Goal: Task Accomplishment & Management: Use online tool/utility

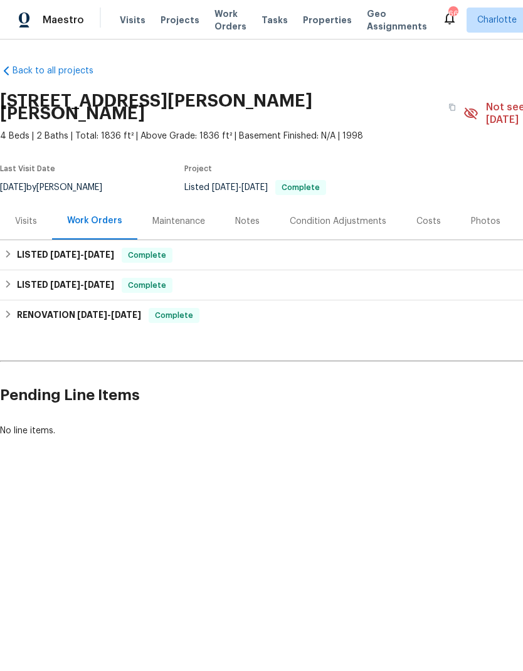
click at [160, 19] on span "Projects" at bounding box center [179, 20] width 39 height 13
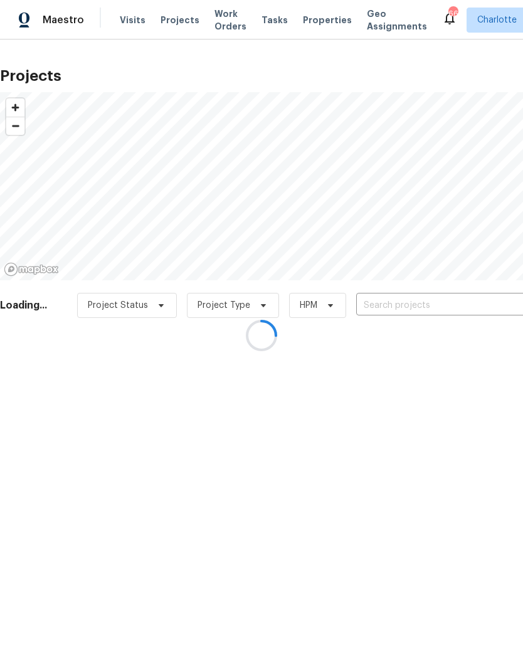
click at [444, 304] on div at bounding box center [261, 335] width 523 height 671
click at [448, 308] on div at bounding box center [261, 335] width 523 height 671
click at [452, 309] on div at bounding box center [261, 335] width 523 height 671
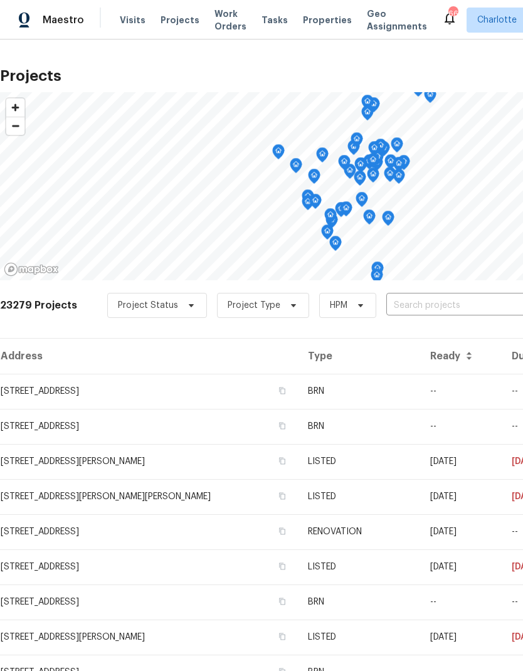
click at [449, 310] on input "text" at bounding box center [458, 305] width 144 height 19
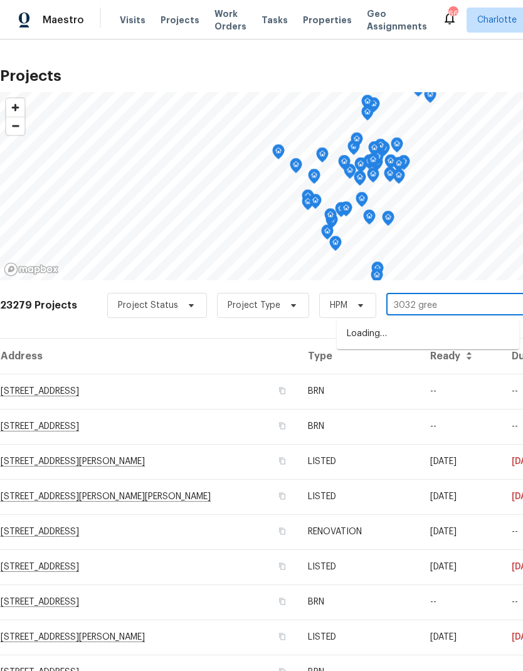
type input "3032 green"
click at [475, 335] on li "[STREET_ADDRESS]" at bounding box center [428, 333] width 182 height 21
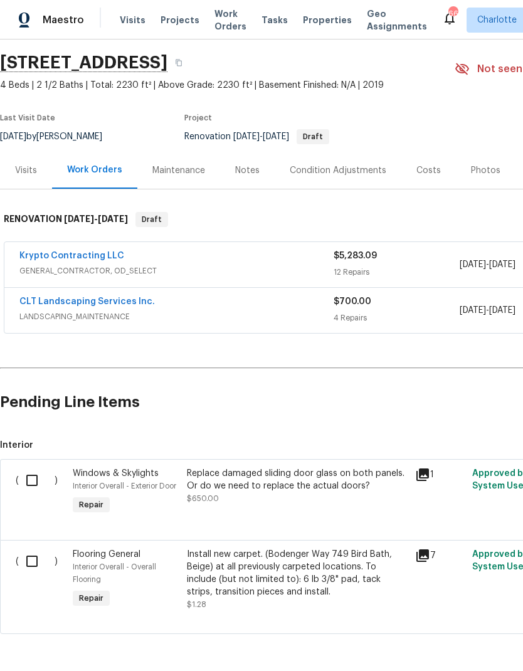
scroll to position [38, 0]
click at [29, 484] on input "checkbox" at bounding box center [37, 481] width 36 height 26
checkbox input "true"
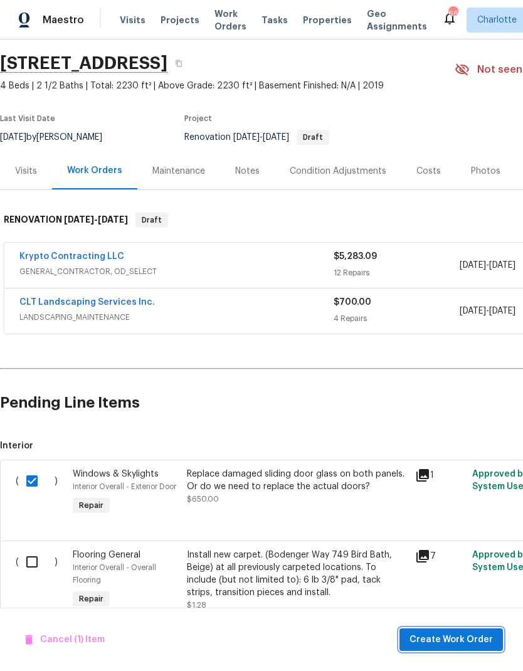
click at [440, 642] on span "Create Work Order" at bounding box center [450, 640] width 83 height 16
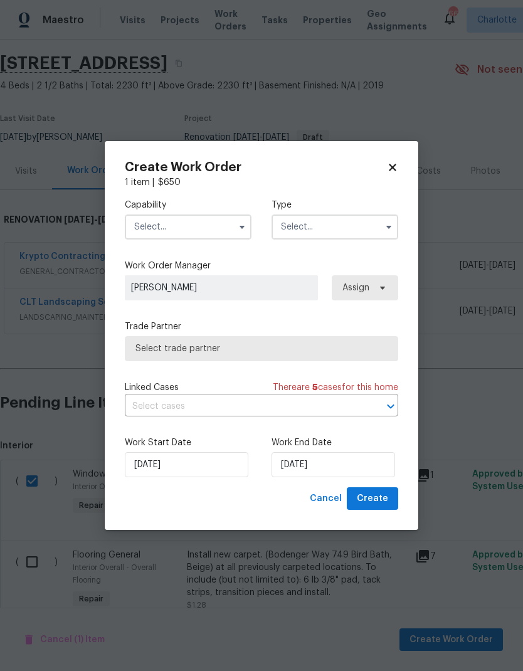
click at [242, 228] on icon "button" at bounding box center [241, 227] width 5 height 3
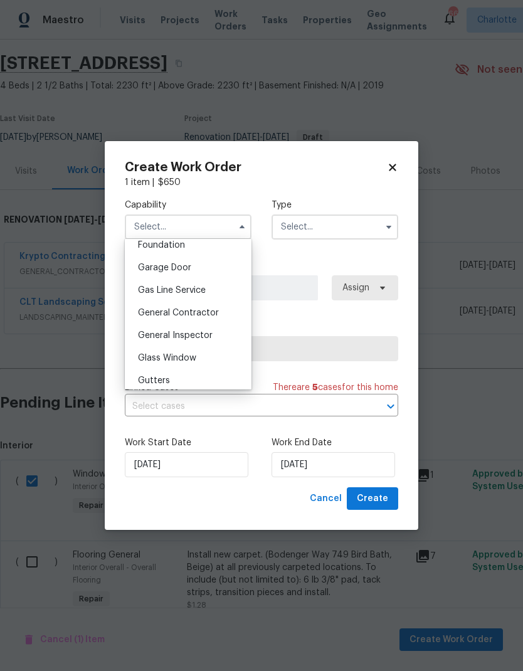
scroll to position [540, 0]
click at [192, 356] on span "Glass Window" at bounding box center [167, 357] width 58 height 9
type input "Glass Window"
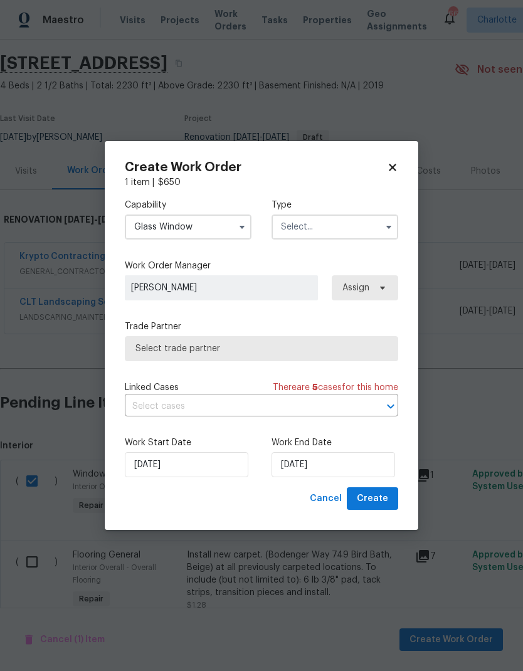
click at [377, 231] on input "text" at bounding box center [334, 226] width 127 height 25
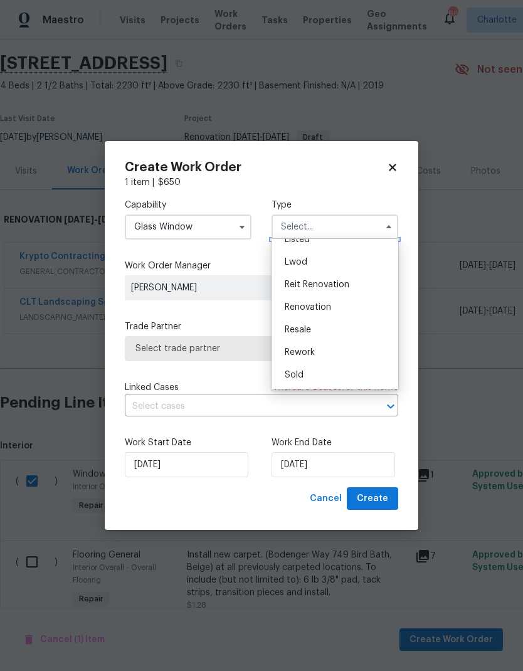
scroll to position [127, 0]
click at [322, 308] on span "Renovation" at bounding box center [308, 307] width 46 height 9
type input "Renovation"
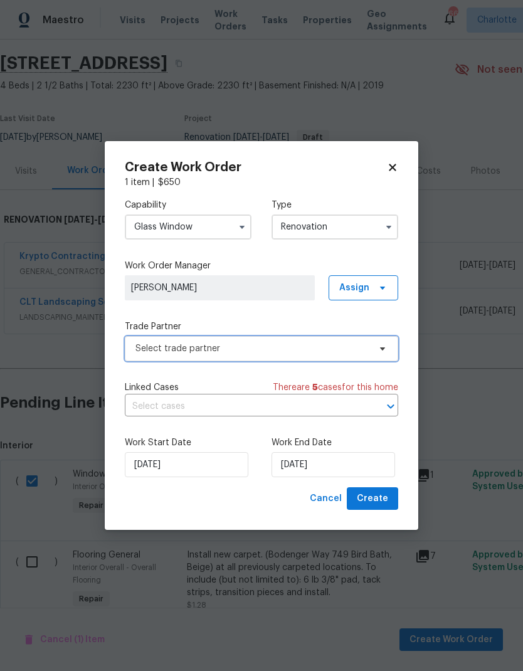
click at [382, 347] on icon at bounding box center [382, 348] width 5 height 3
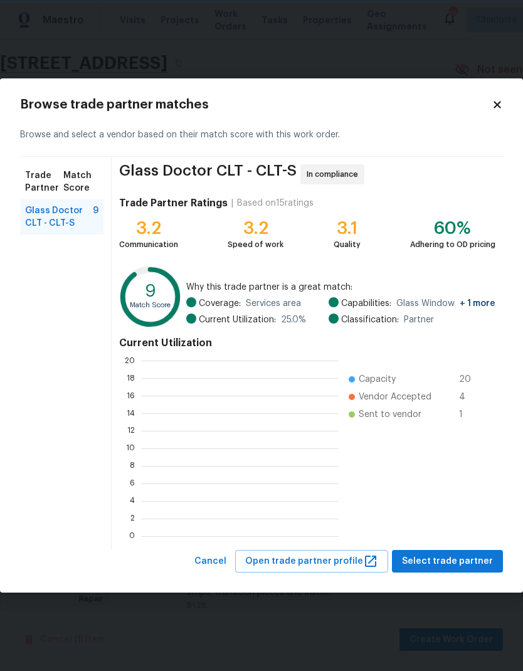
scroll to position [175, 197]
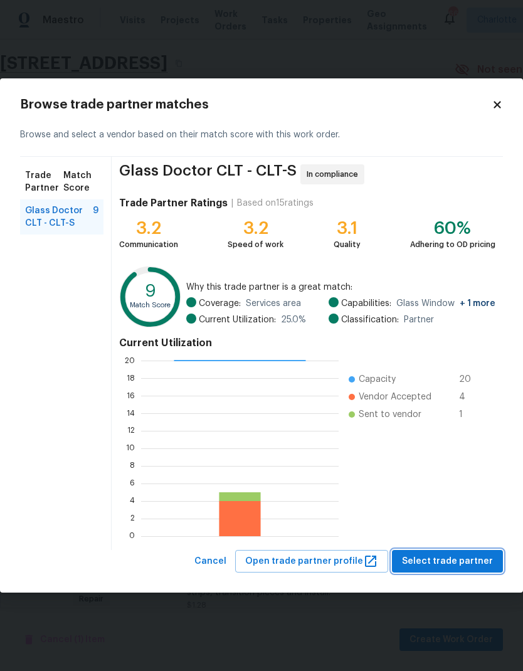
click at [467, 553] on button "Select trade partner" at bounding box center [447, 561] width 111 height 23
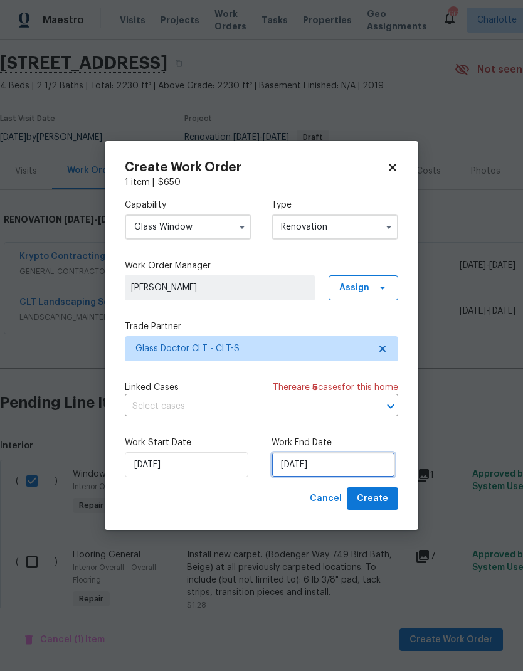
click at [364, 459] on input "[DATE]" at bounding box center [332, 464] width 123 height 25
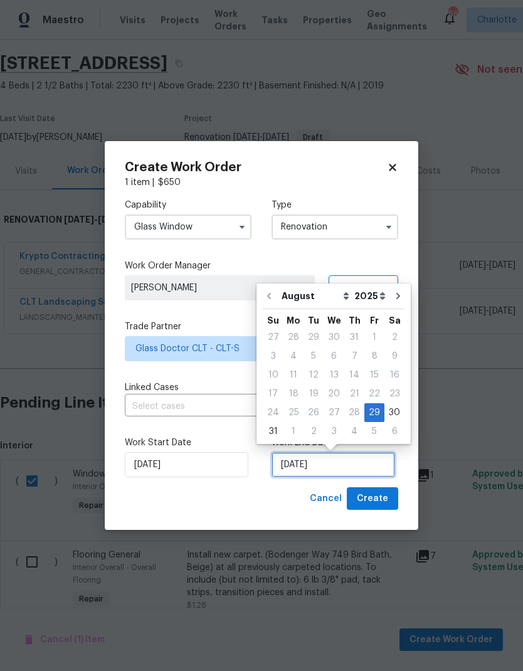
scroll to position [9, 0]
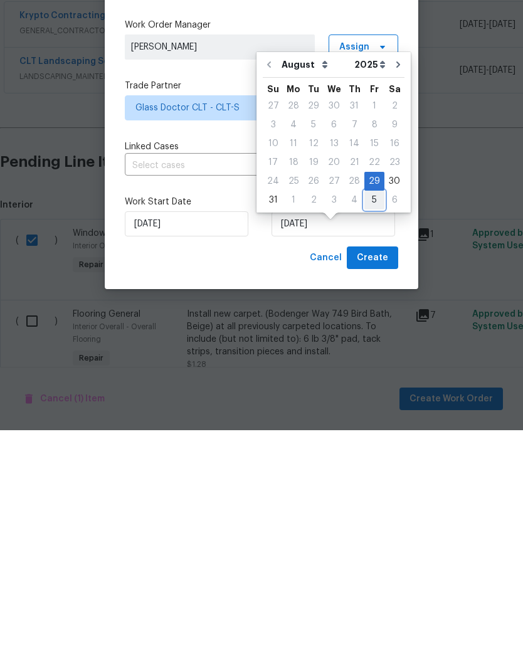
click at [368, 432] on div "5" at bounding box center [374, 441] width 20 height 18
type input "[DATE]"
select select "8"
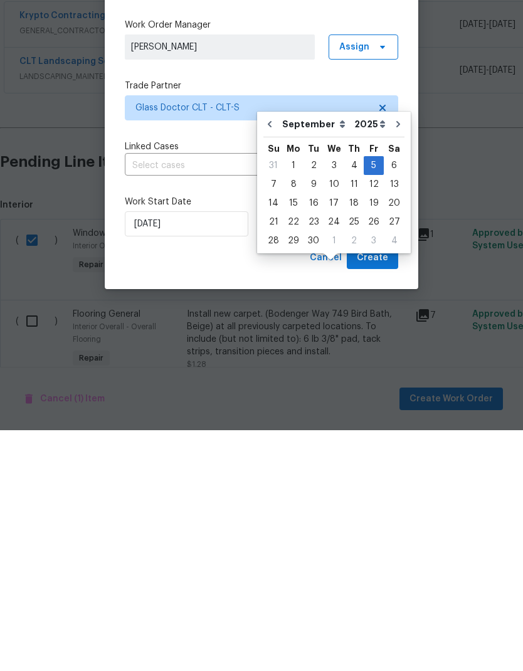
scroll to position [50, 0]
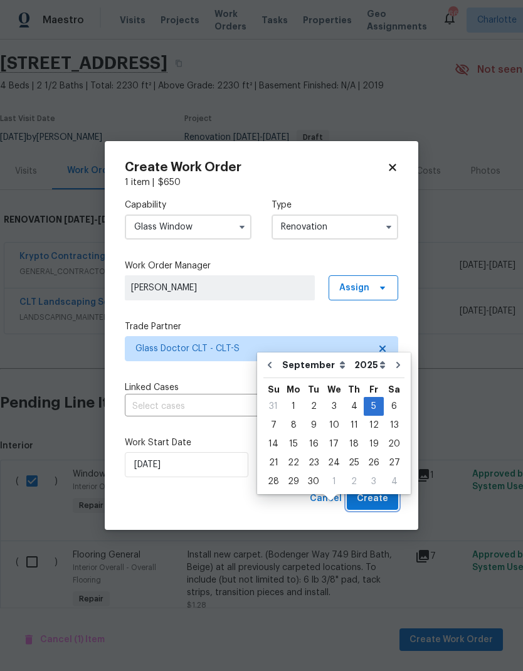
click at [385, 499] on span "Create" at bounding box center [372, 499] width 31 height 16
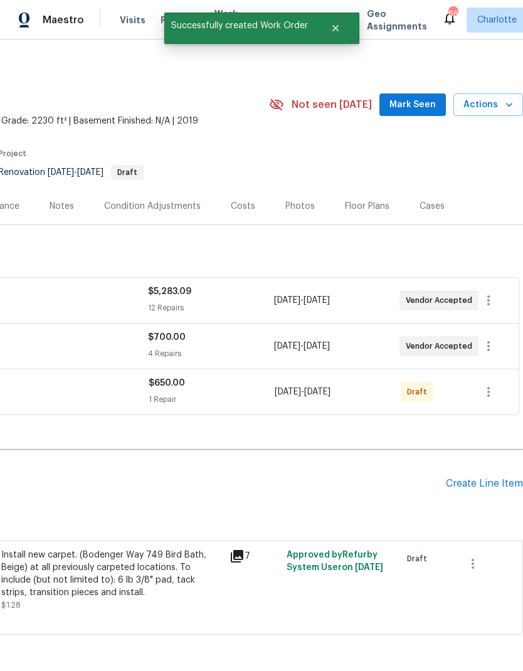
scroll to position [2, 186]
click at [493, 397] on icon "button" at bounding box center [488, 392] width 15 height 15
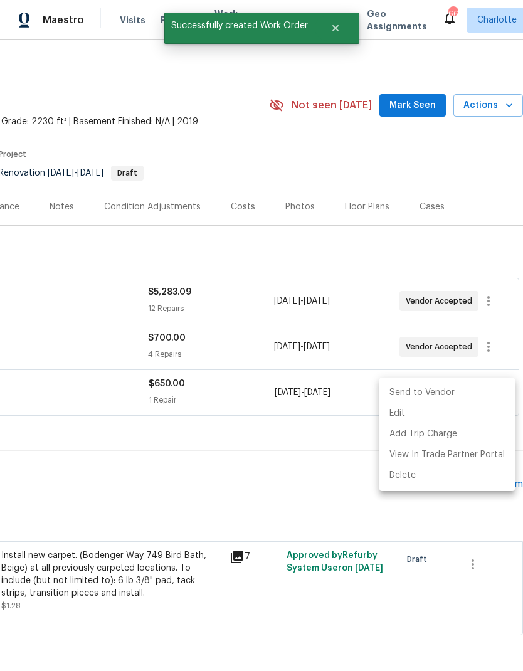
click at [456, 393] on li "Send to Vendor" at bounding box center [446, 392] width 135 height 21
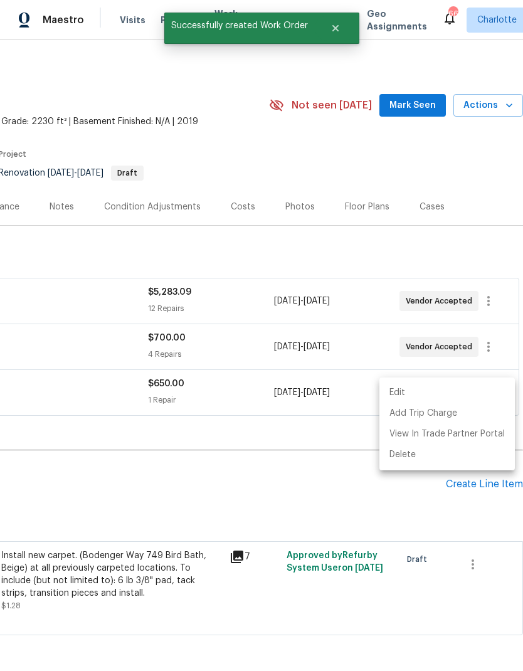
click at [401, 499] on div at bounding box center [261, 335] width 523 height 671
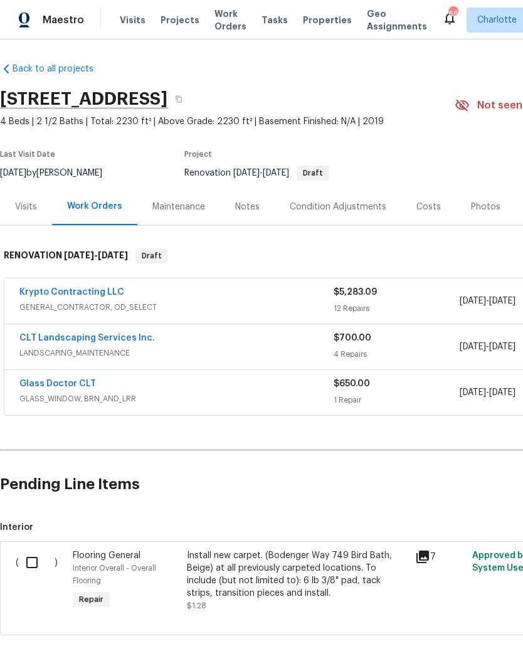
scroll to position [2, 0]
click at [29, 562] on input "checkbox" at bounding box center [37, 562] width 36 height 26
checkbox input "true"
click at [458, 636] on span "Create Work Order" at bounding box center [450, 640] width 83 height 16
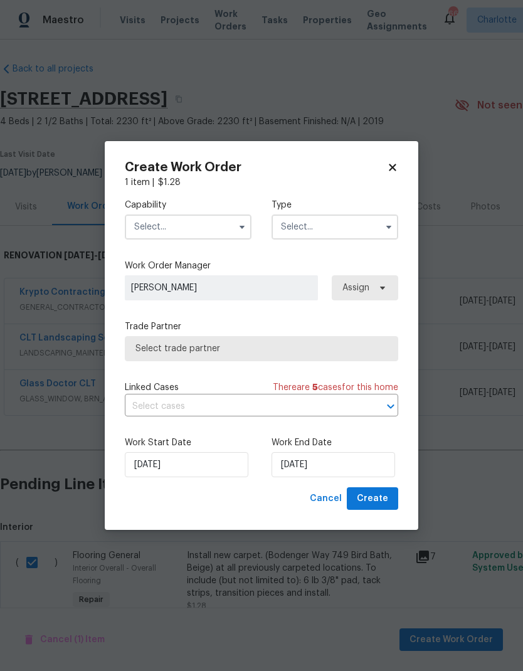
click at [232, 222] on input "text" at bounding box center [188, 226] width 127 height 25
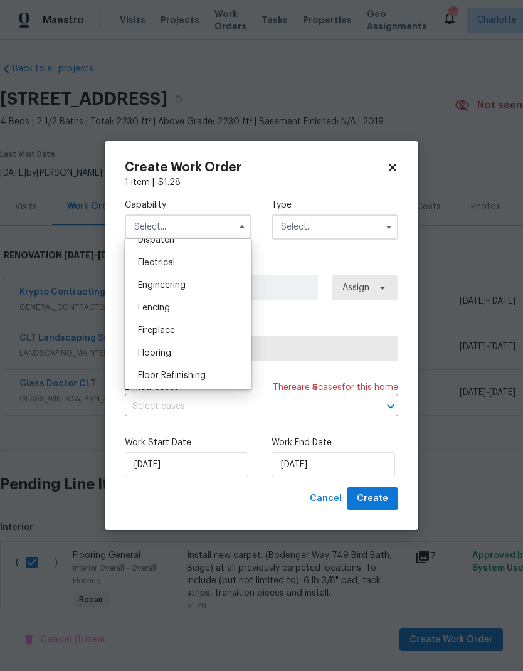
scroll to position [389, 0]
click at [169, 352] on span "Flooring" at bounding box center [154, 351] width 33 height 9
type input "Flooring"
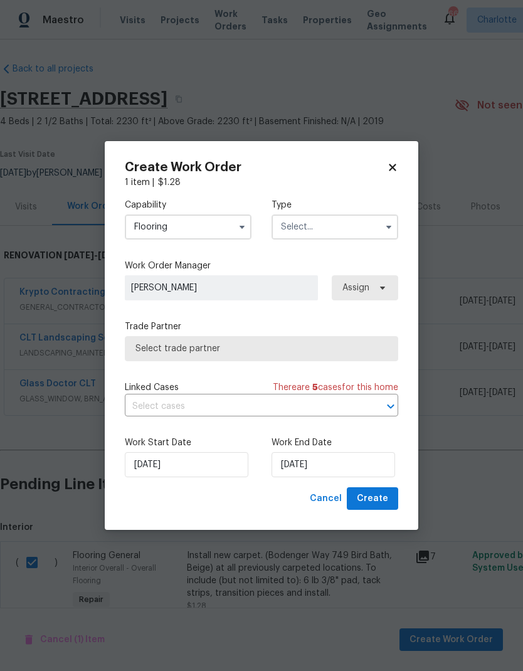
click at [373, 224] on input "text" at bounding box center [334, 226] width 127 height 25
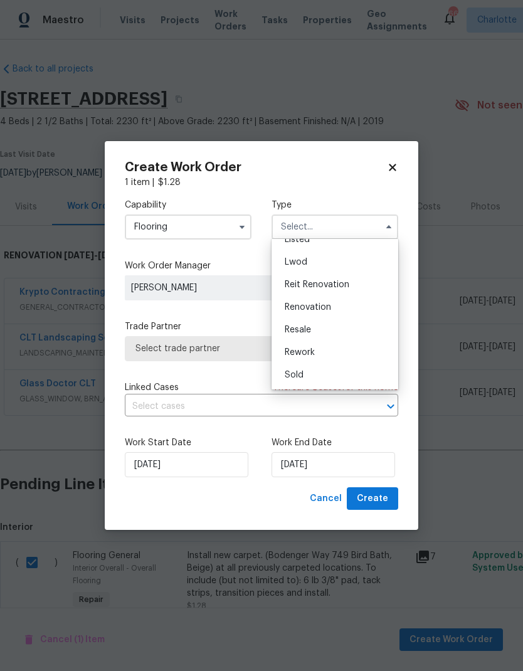
scroll to position [127, 0]
click at [320, 306] on span "Renovation" at bounding box center [308, 307] width 46 height 9
type input "Renovation"
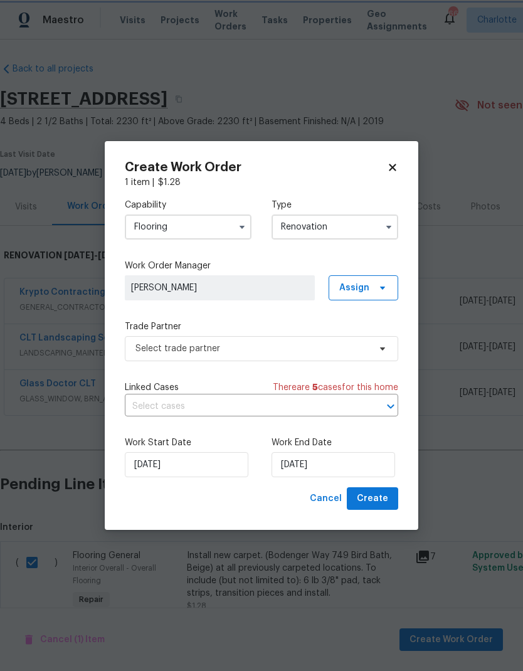
scroll to position [0, 0]
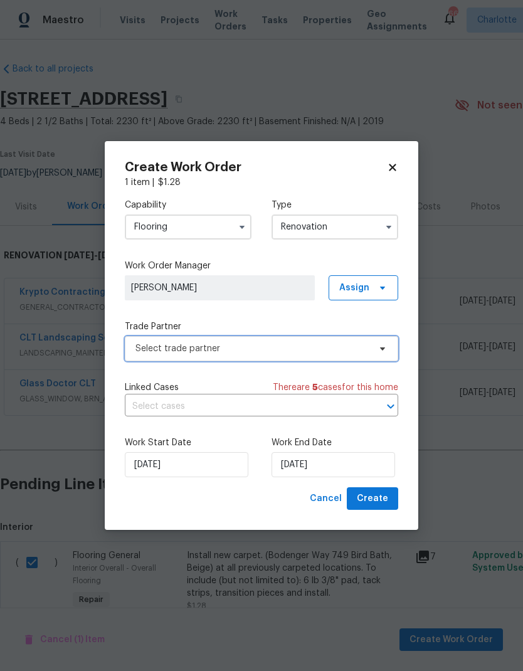
click at [384, 348] on icon at bounding box center [382, 348] width 10 height 10
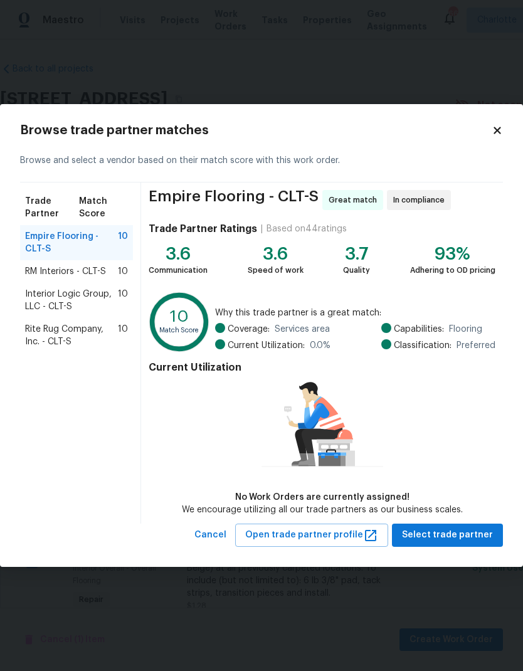
click at [34, 278] on span "RM Interiors - CLT-S" at bounding box center [65, 271] width 81 height 13
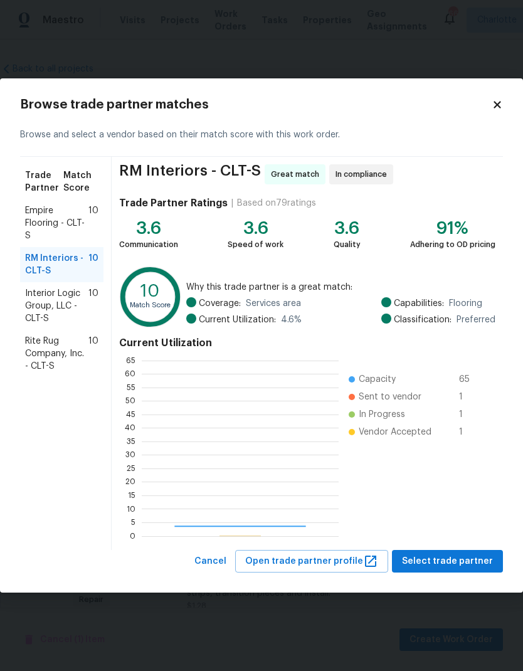
scroll to position [175, 197]
click at [34, 359] on span "Rite Rug Company, Inc. - CLT-S" at bounding box center [56, 354] width 63 height 38
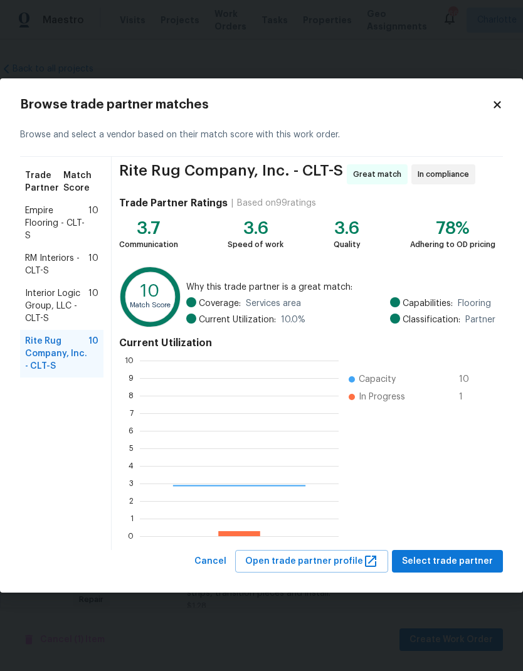
scroll to position [175, 199]
click at [446, 562] on span "Select trade partner" at bounding box center [447, 561] width 91 height 16
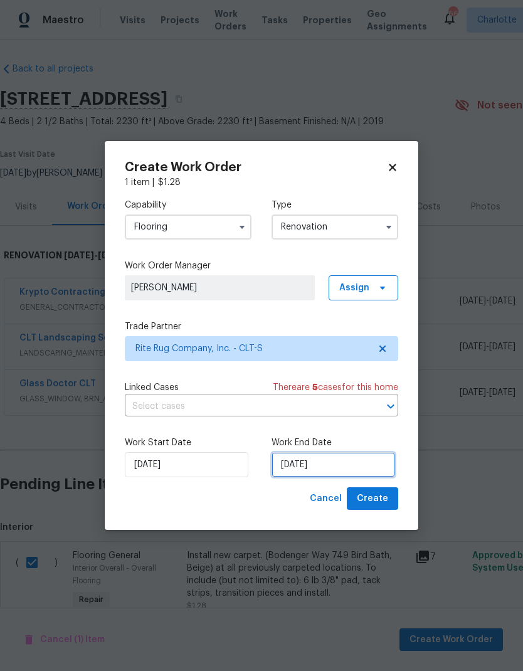
click at [336, 464] on input "[DATE]" at bounding box center [332, 464] width 123 height 25
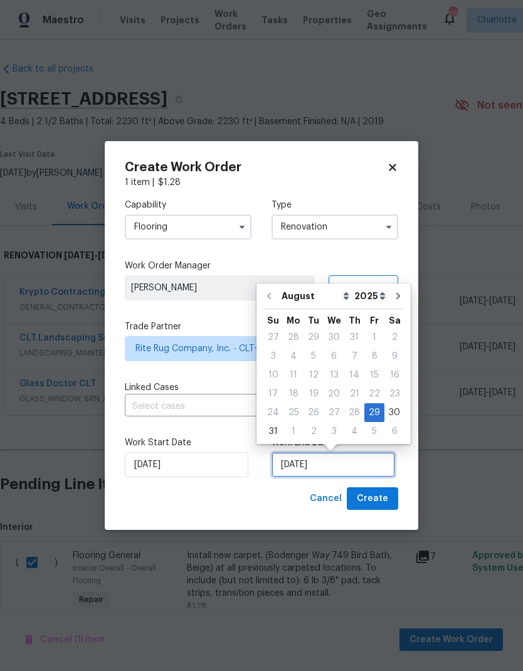
scroll to position [9, 0]
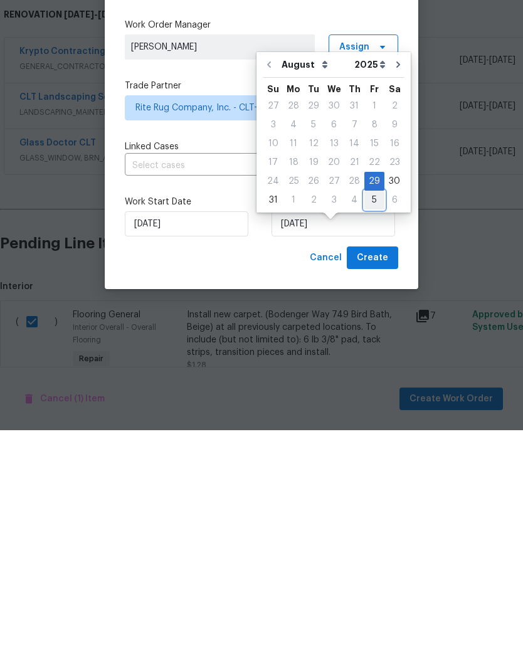
click at [368, 432] on div "5" at bounding box center [374, 441] width 20 height 18
type input "[DATE]"
select select "8"
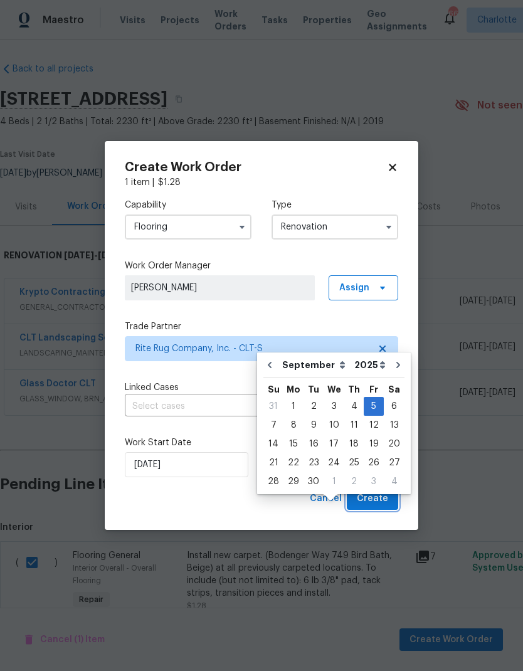
click at [380, 503] on span "Create" at bounding box center [372, 499] width 31 height 16
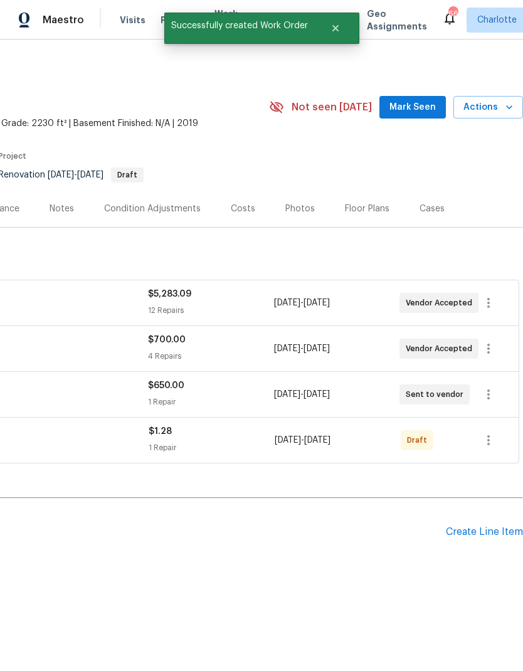
scroll to position [0, 186]
click at [496, 439] on button "button" at bounding box center [488, 440] width 30 height 30
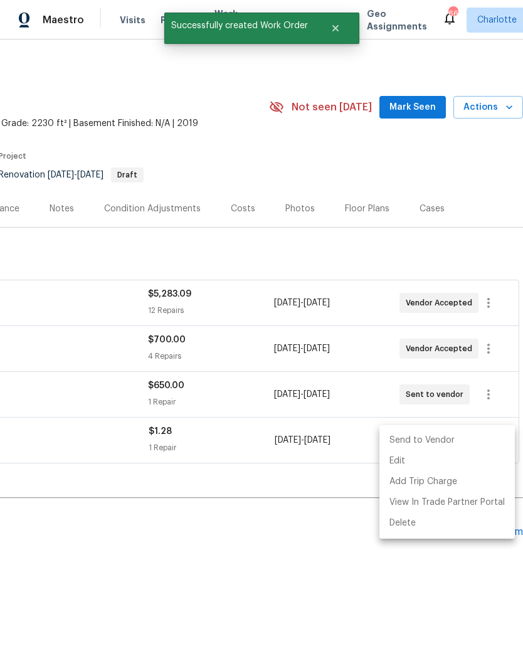
click at [461, 440] on li "Send to Vendor" at bounding box center [446, 440] width 135 height 21
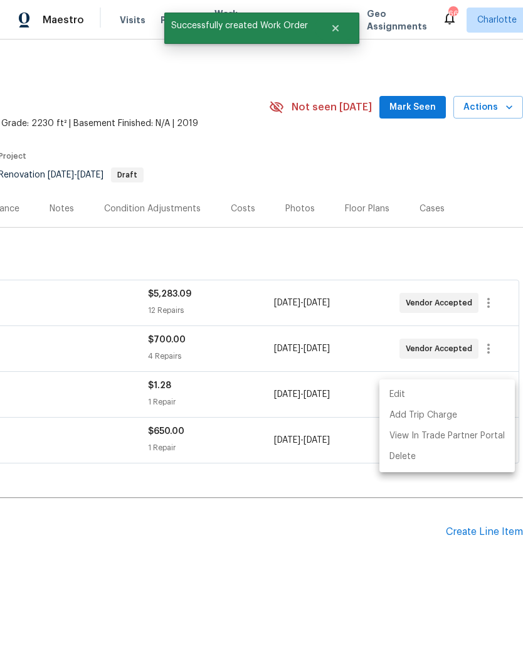
click at [429, 589] on div at bounding box center [261, 335] width 523 height 671
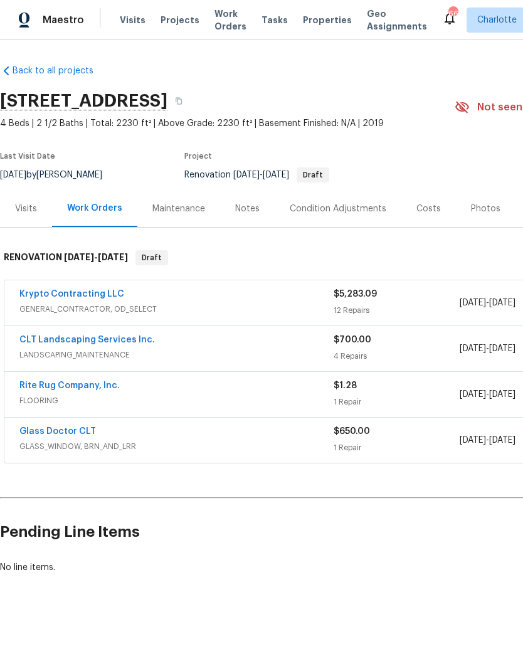
scroll to position [0, 0]
click at [28, 383] on link "Rite Rug Company, Inc." at bounding box center [69, 385] width 100 height 9
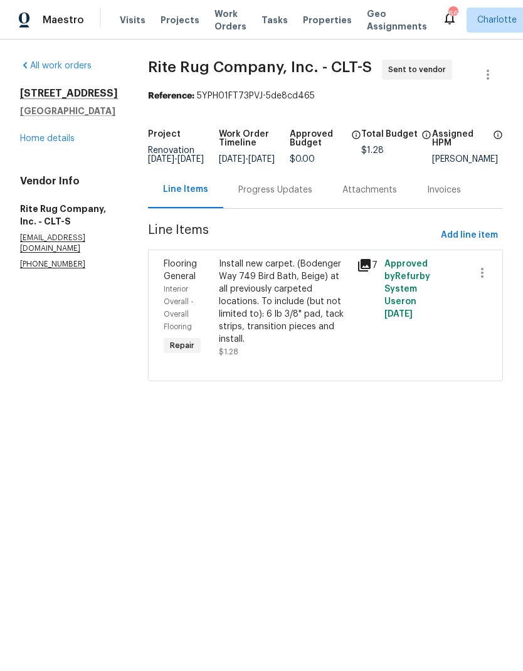
click at [301, 196] on div "Progress Updates" at bounding box center [275, 190] width 74 height 13
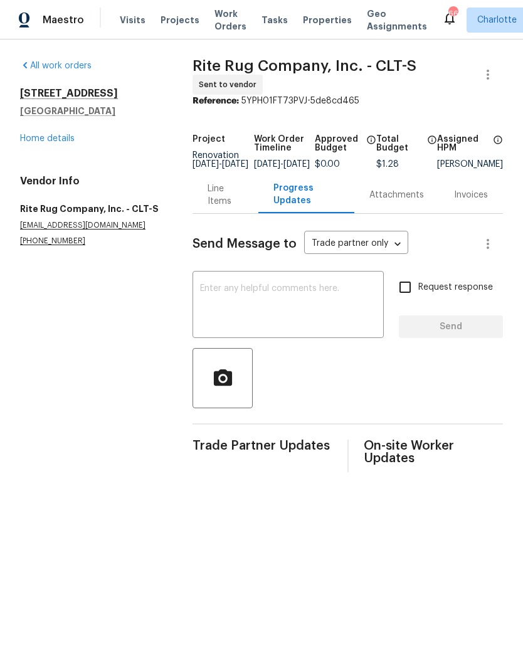
click at [319, 296] on textarea at bounding box center [288, 306] width 176 height 44
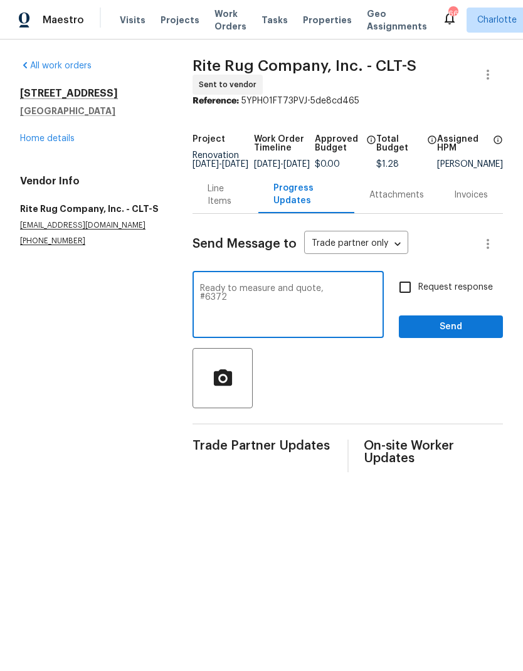
click at [349, 296] on textarea "Ready to measure and quote, #6372" at bounding box center [288, 306] width 176 height 44
type textarea "Ready to measure and quote, thanks #6372"
click at [412, 293] on input "Request response" at bounding box center [405, 287] width 26 height 26
checkbox input "true"
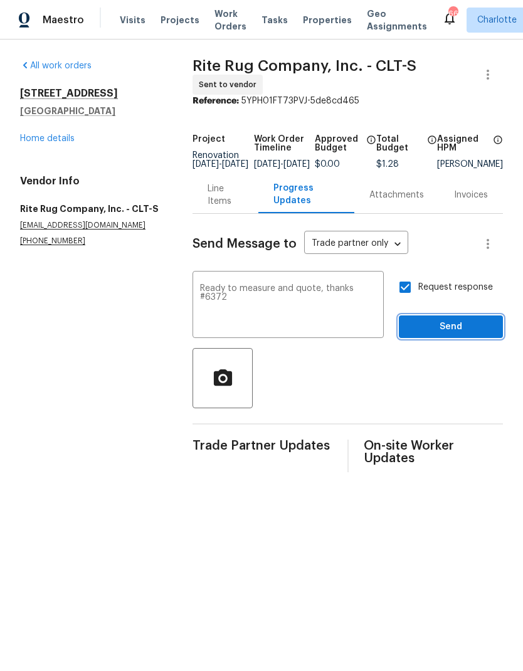
click at [471, 335] on span "Send" at bounding box center [451, 327] width 84 height 16
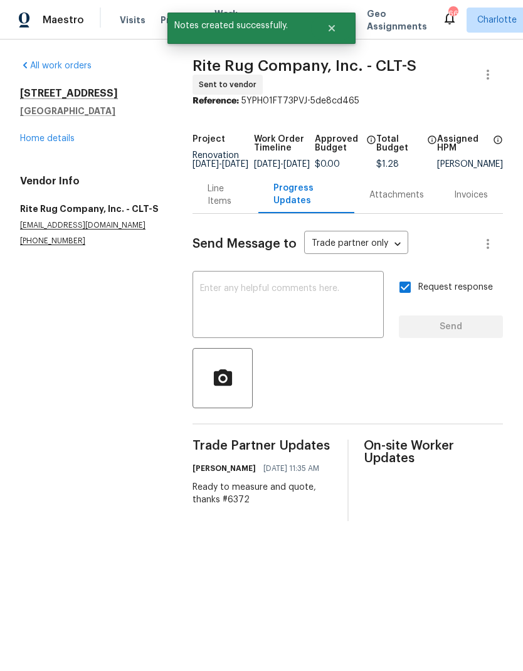
click at [29, 139] on link "Home details" at bounding box center [47, 138] width 55 height 9
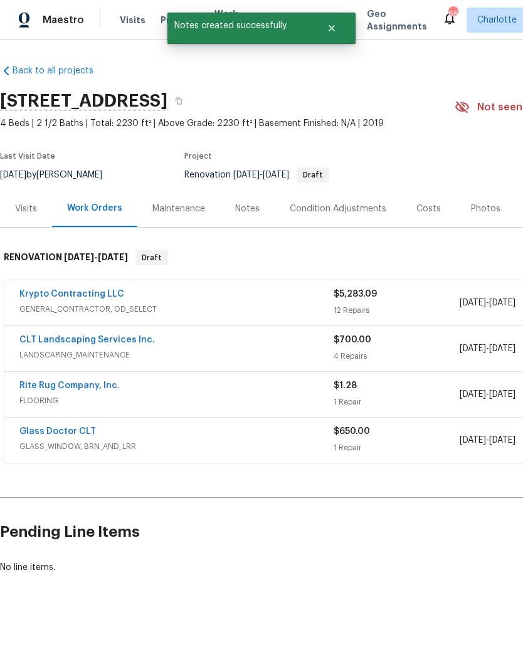
click at [23, 430] on link "Glass Doctor CLT" at bounding box center [57, 431] width 76 height 9
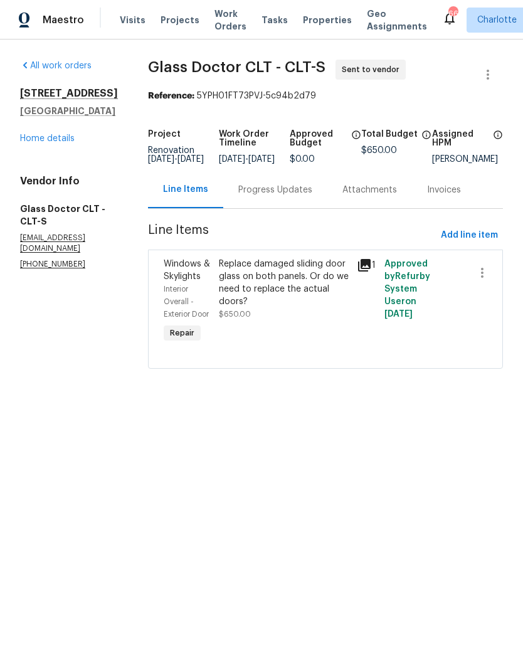
click at [290, 196] on div "Progress Updates" at bounding box center [275, 190] width 74 height 13
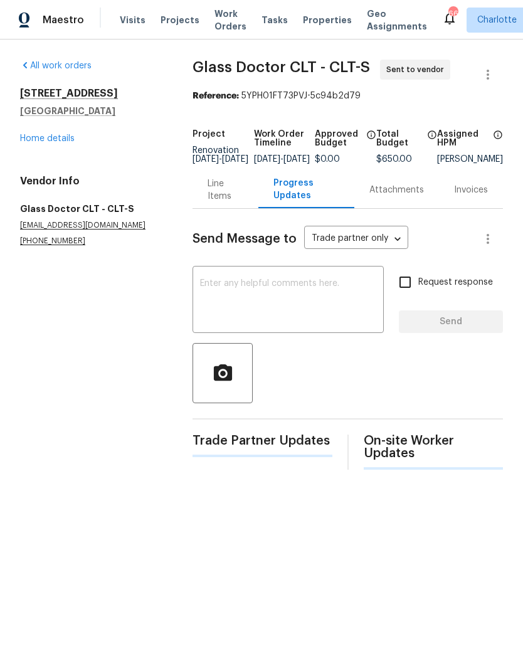
click at [290, 290] on textarea at bounding box center [288, 301] width 176 height 44
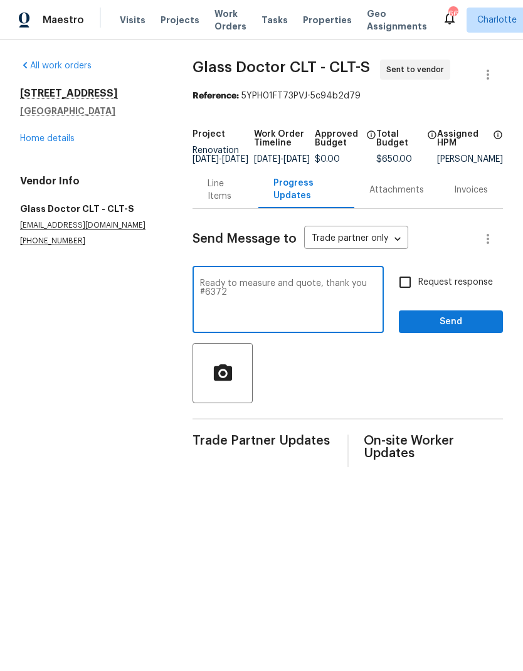
type textarea "Ready to measure and quote, thank you #6372"
click at [417, 295] on input "Request response" at bounding box center [405, 282] width 26 height 26
checkbox input "true"
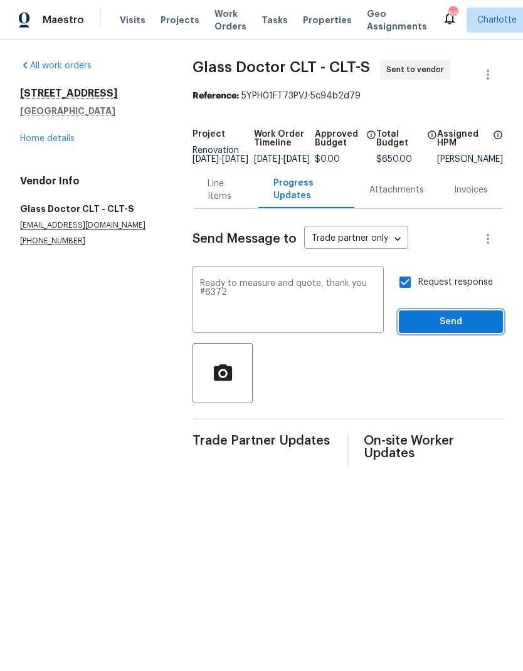
click at [462, 330] on span "Send" at bounding box center [451, 322] width 84 height 16
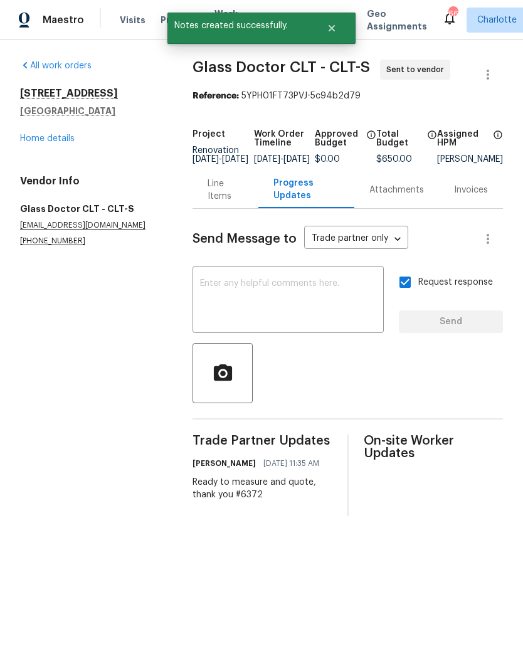
click at [26, 139] on link "Home details" at bounding box center [47, 138] width 55 height 9
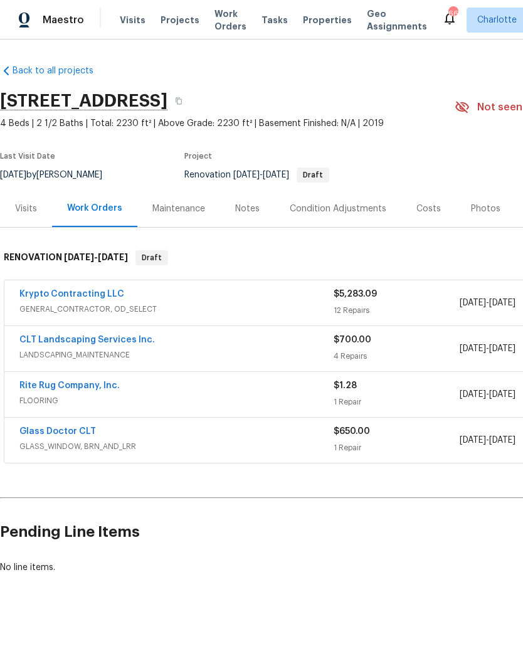
click at [19, 296] on link "Krypto Contracting LLC" at bounding box center [71, 294] width 105 height 9
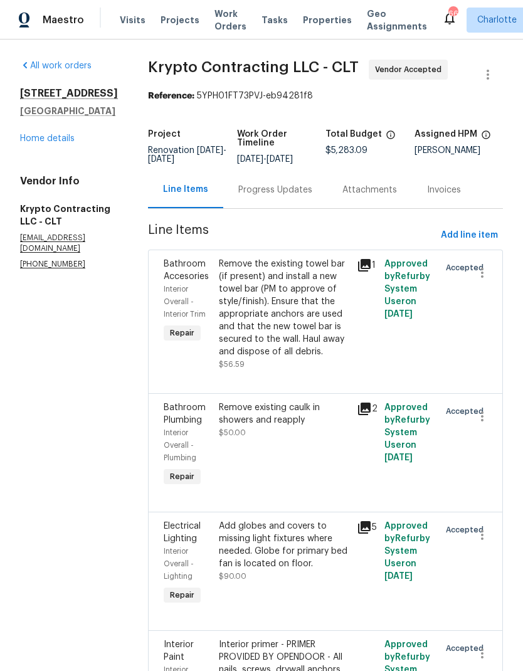
click at [297, 196] on div "Progress Updates" at bounding box center [275, 190] width 74 height 13
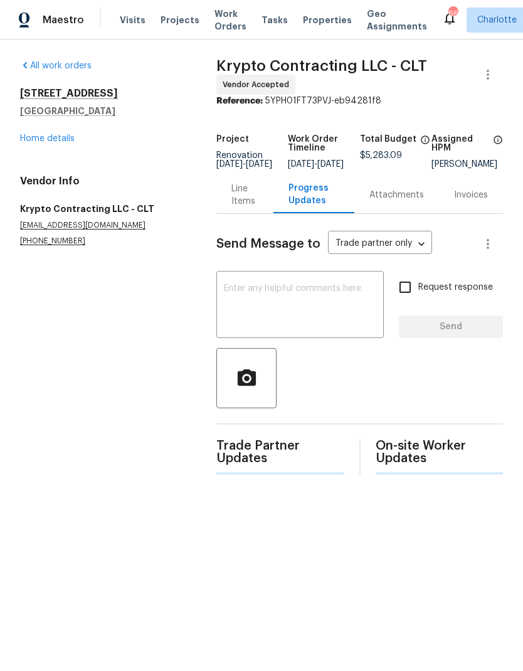
click at [314, 294] on textarea at bounding box center [300, 306] width 152 height 44
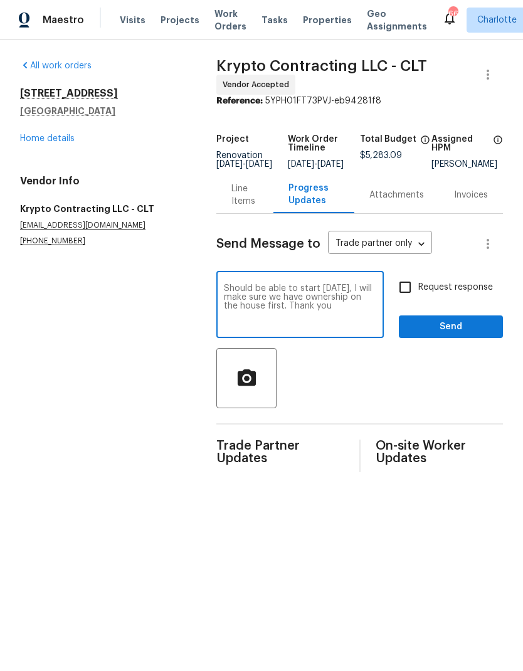
type textarea "Should be able to start [DATE], I will make sure we have ownership on the house…"
click at [413, 300] on input "Request response" at bounding box center [405, 287] width 26 height 26
checkbox input "true"
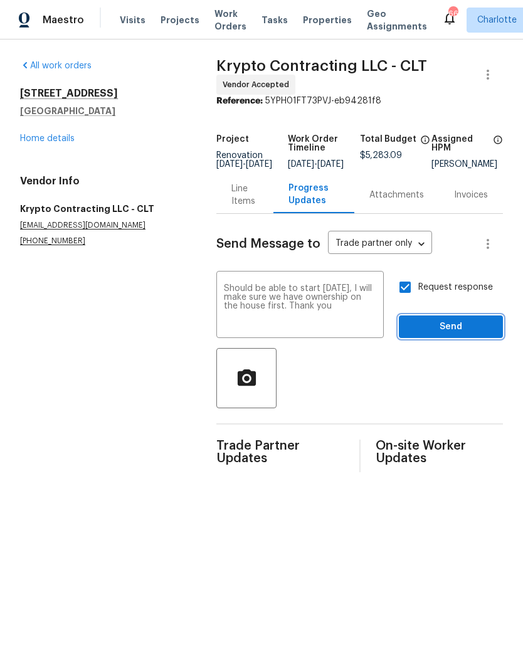
click at [459, 338] on button "Send" at bounding box center [451, 326] width 104 height 23
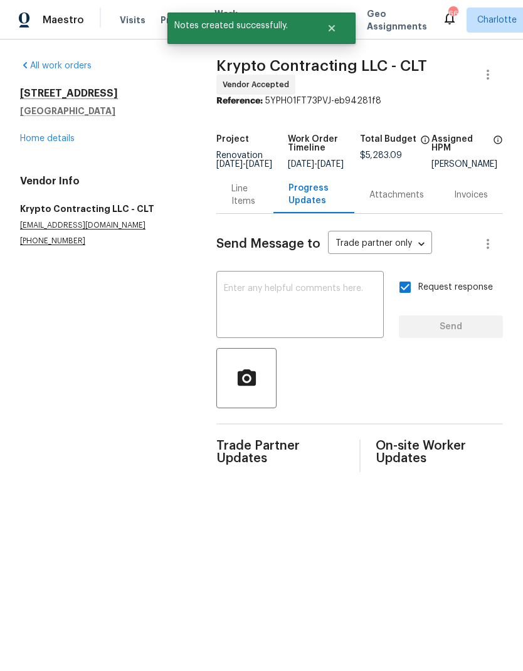
click at [20, 137] on link "Home details" at bounding box center [47, 138] width 55 height 9
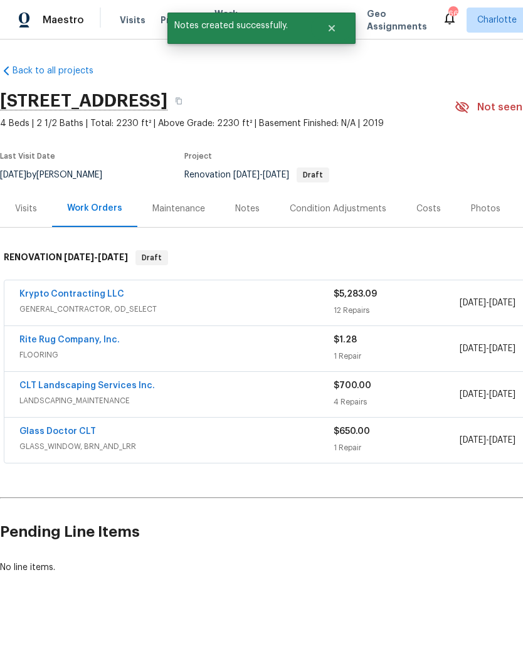
click at [40, 292] on link "Krypto Contracting LLC" at bounding box center [71, 294] width 105 height 9
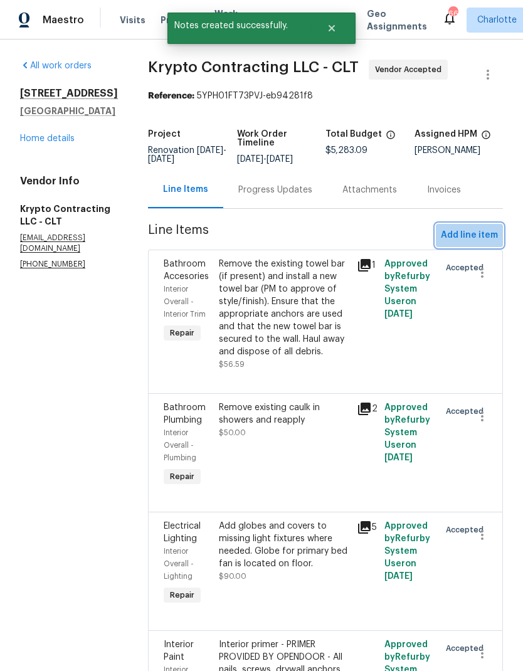
click at [474, 243] on span "Add line item" at bounding box center [469, 236] width 57 height 16
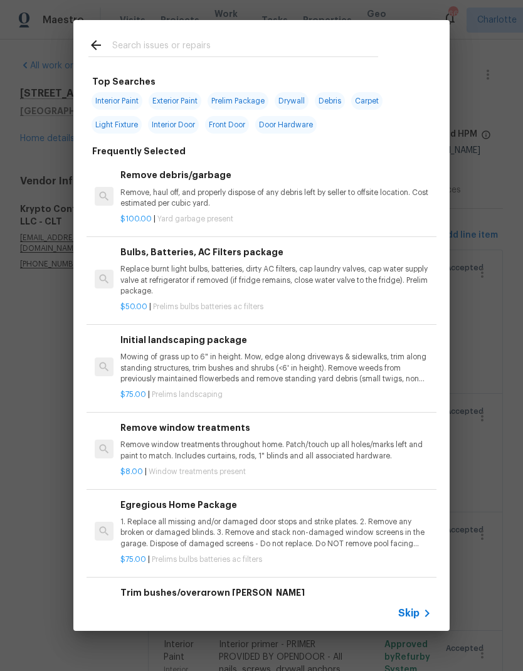
click at [120, 47] on input "text" at bounding box center [245, 47] width 266 height 19
click at [181, 99] on span "Exterior Paint" at bounding box center [175, 101] width 53 height 18
type input "Exterior Paint"
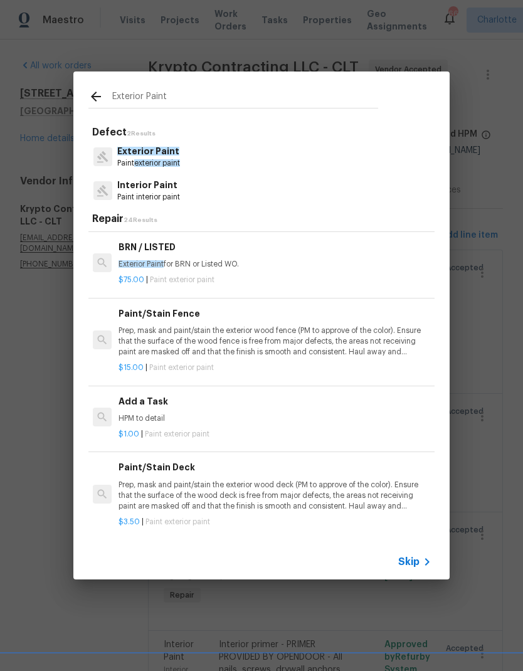
scroll to position [238, 2]
click at [121, 413] on p "HPM to detail" at bounding box center [273, 418] width 311 height 11
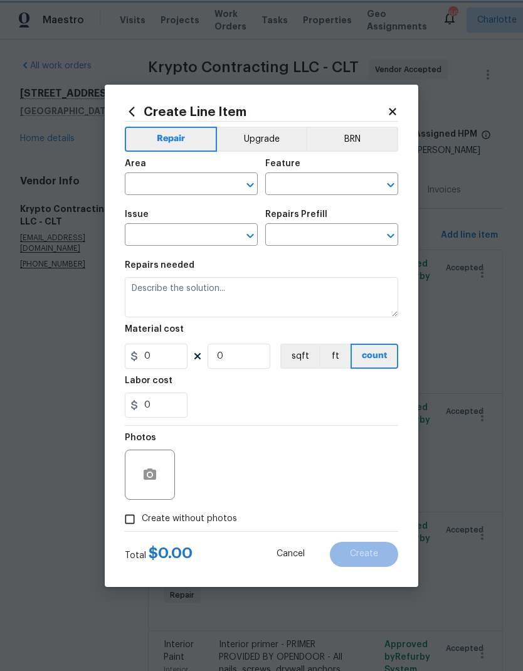
type input "Overall Paint"
type input "Exterior Paint"
type input "Add a Task $1.00"
type textarea "HPM to detail"
type input "1"
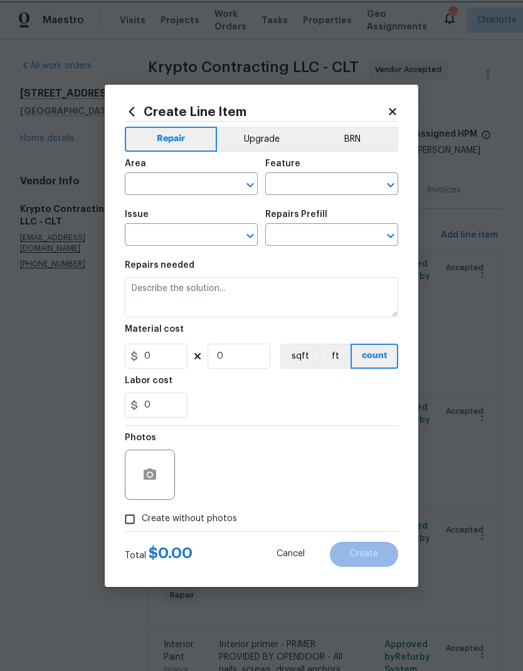
type input "1"
click at [121, 413] on div "Create Line Item Repair Upgrade BRN Area ​ Feature Overall Paint ​ Issue Exteri…" at bounding box center [261, 336] width 313 height 502
click at [226, 182] on button "Clear" at bounding box center [234, 185] width 18 height 18
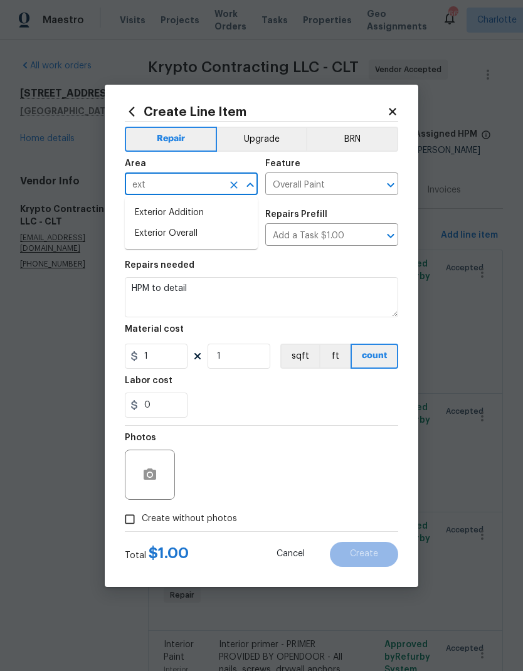
click at [200, 235] on li "Exterior Overall" at bounding box center [191, 233] width 133 height 21
type input "Exterior Overall"
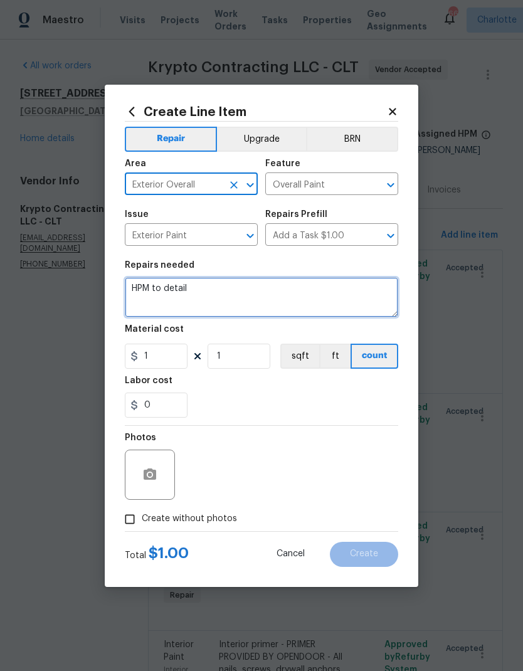
click at [220, 294] on textarea "HPM to detail" at bounding box center [261, 297] width 273 height 40
type textarea "H"
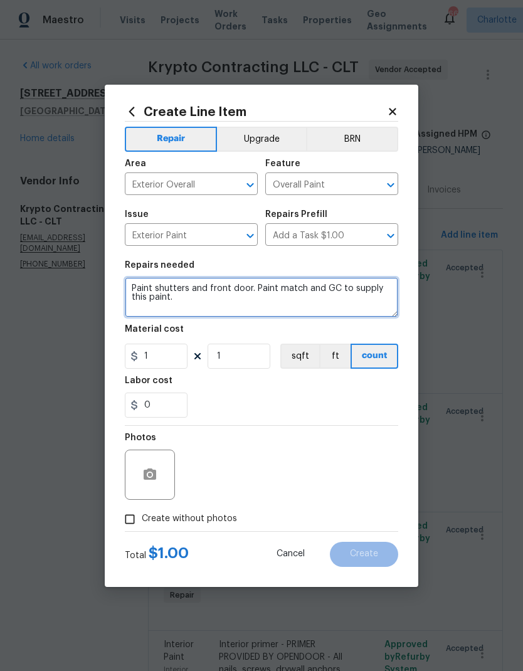
type textarea "Paint shutters and front door. Paint match and GC to supply this paint."
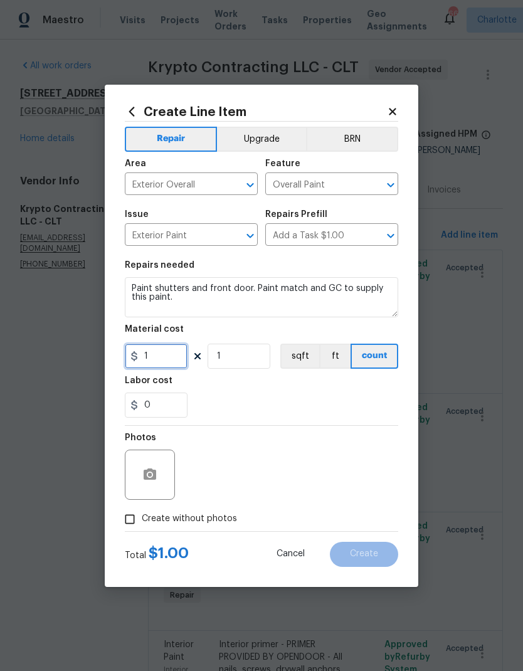
click at [165, 364] on input "1" at bounding box center [156, 355] width 63 height 25
type input "250"
click at [353, 407] on div "0" at bounding box center [261, 404] width 273 height 25
click at [140, 476] on button "button" at bounding box center [150, 474] width 30 height 30
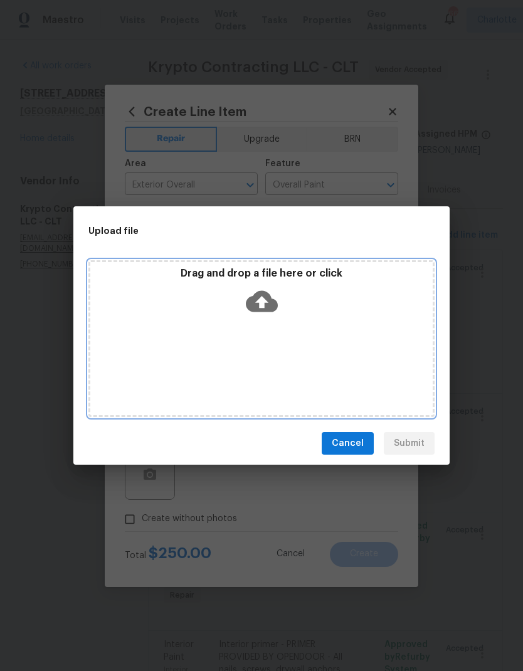
click at [276, 298] on icon at bounding box center [262, 301] width 32 height 32
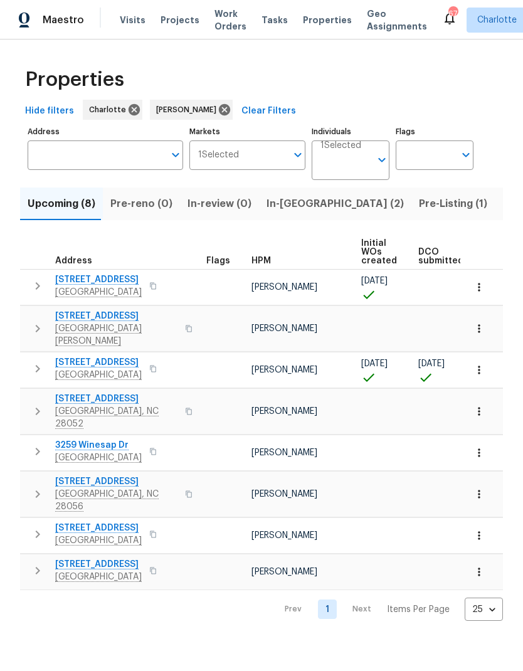
click at [36, 361] on icon "button" at bounding box center [37, 368] width 15 height 15
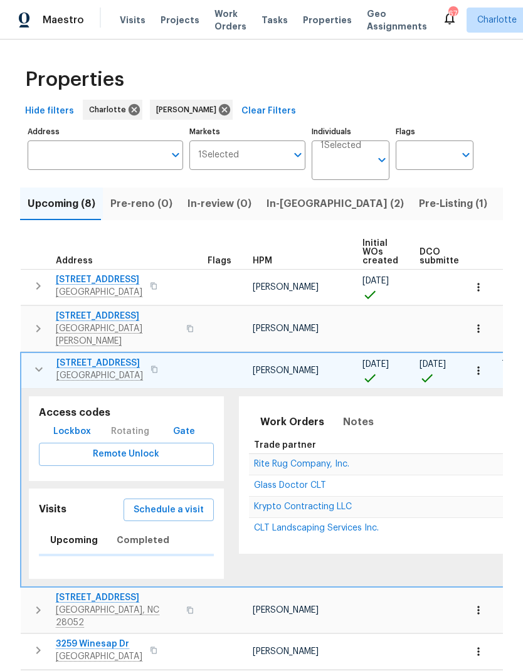
click at [57, 424] on span "Lockbox" at bounding box center [72, 432] width 38 height 16
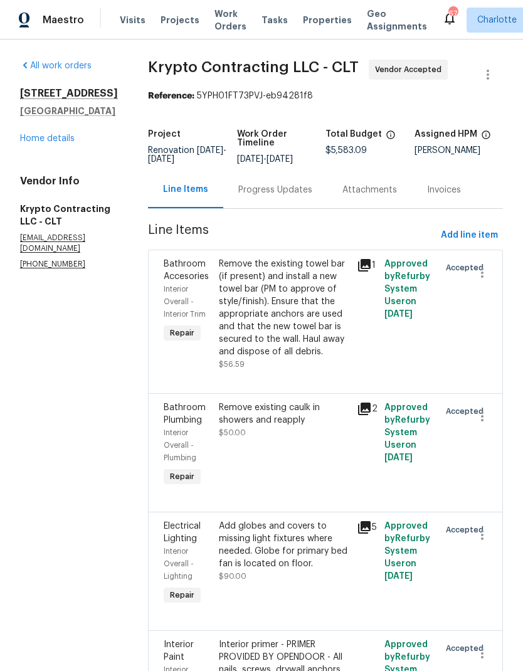
click at [28, 138] on link "Home details" at bounding box center [47, 138] width 55 height 9
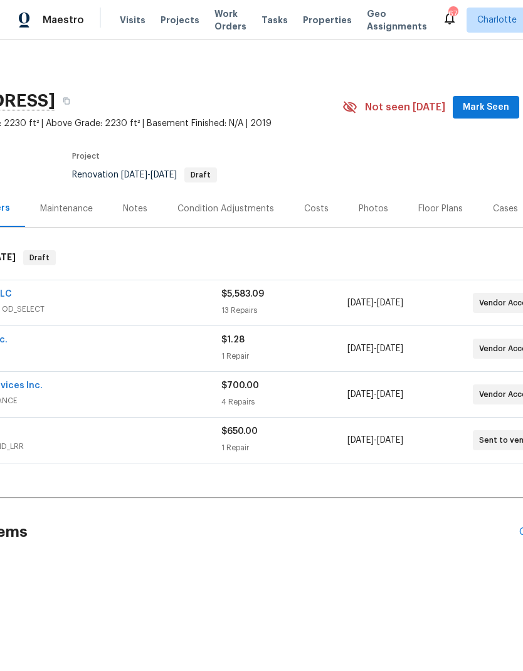
scroll to position [0, 128]
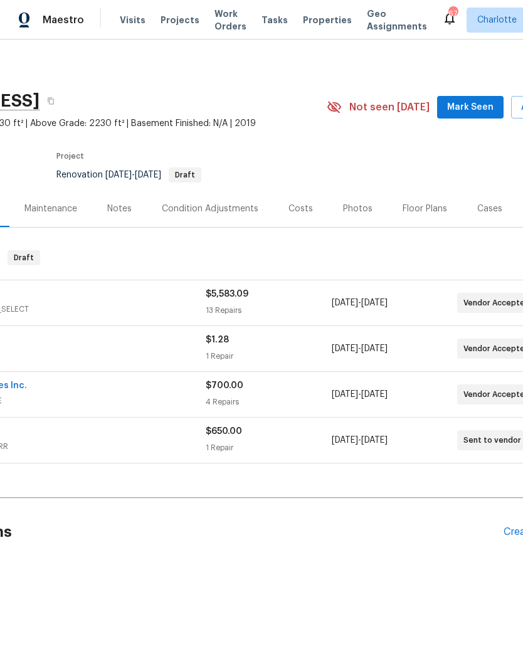
click at [481, 105] on span "Mark Seen" at bounding box center [470, 108] width 46 height 16
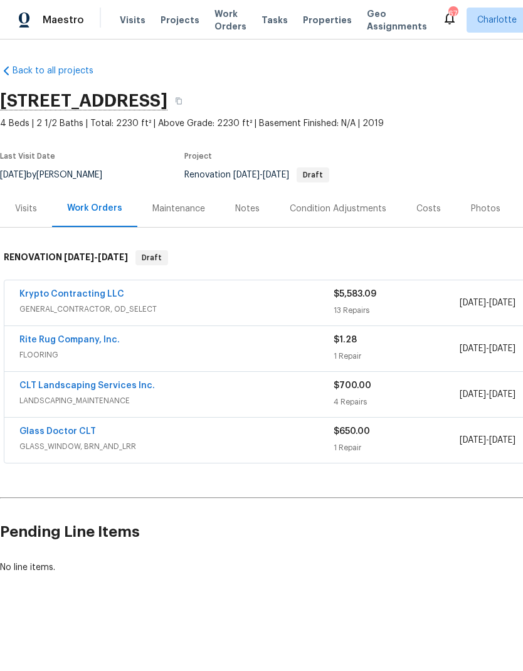
scroll to position [0, 0]
